Goal: Information Seeking & Learning: Learn about a topic

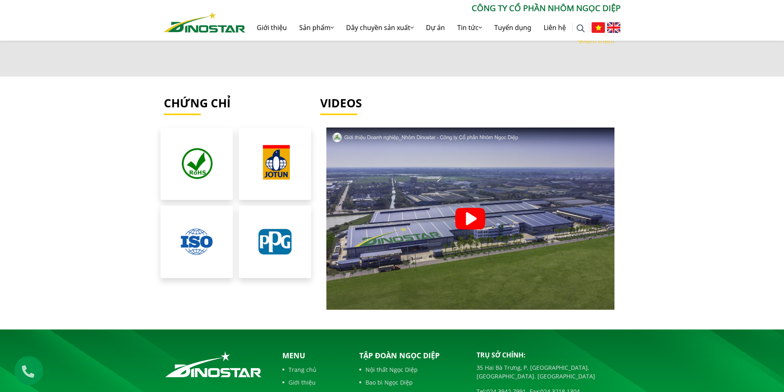
scroll to position [1863, 0]
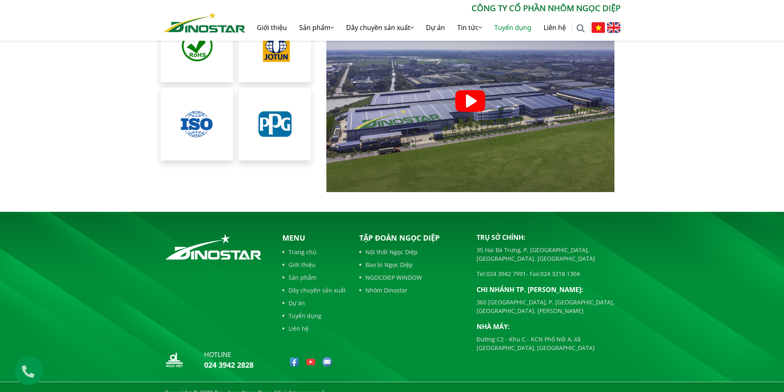
click at [516, 27] on link "Tuyển dụng" at bounding box center [512, 27] width 49 height 26
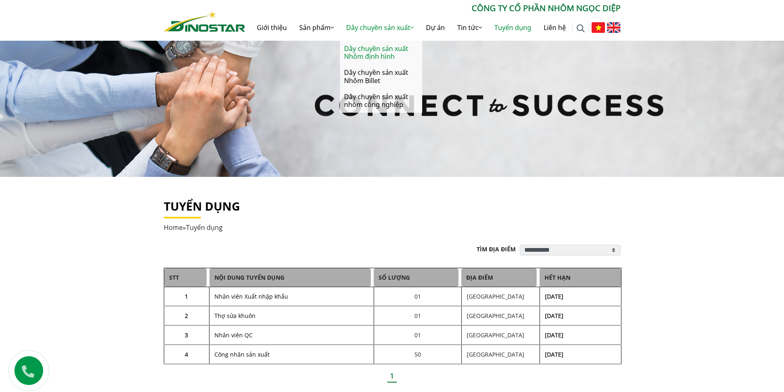
click at [373, 50] on link "Dây chuyền sản xuất Nhôm định hình" at bounding box center [381, 53] width 82 height 24
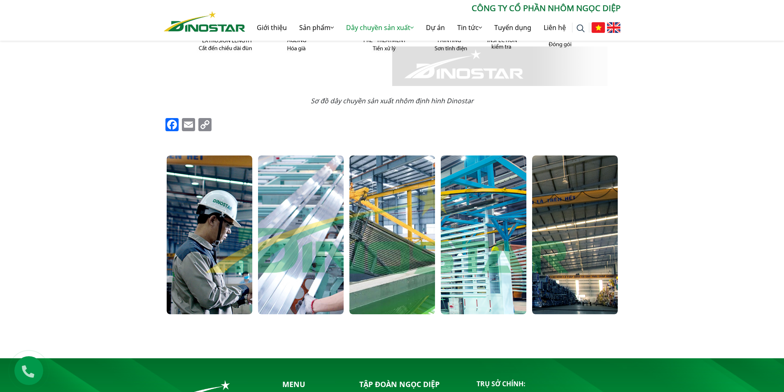
scroll to position [419, 0]
